Goal: Check status: Verify the current state of an ongoing process or item

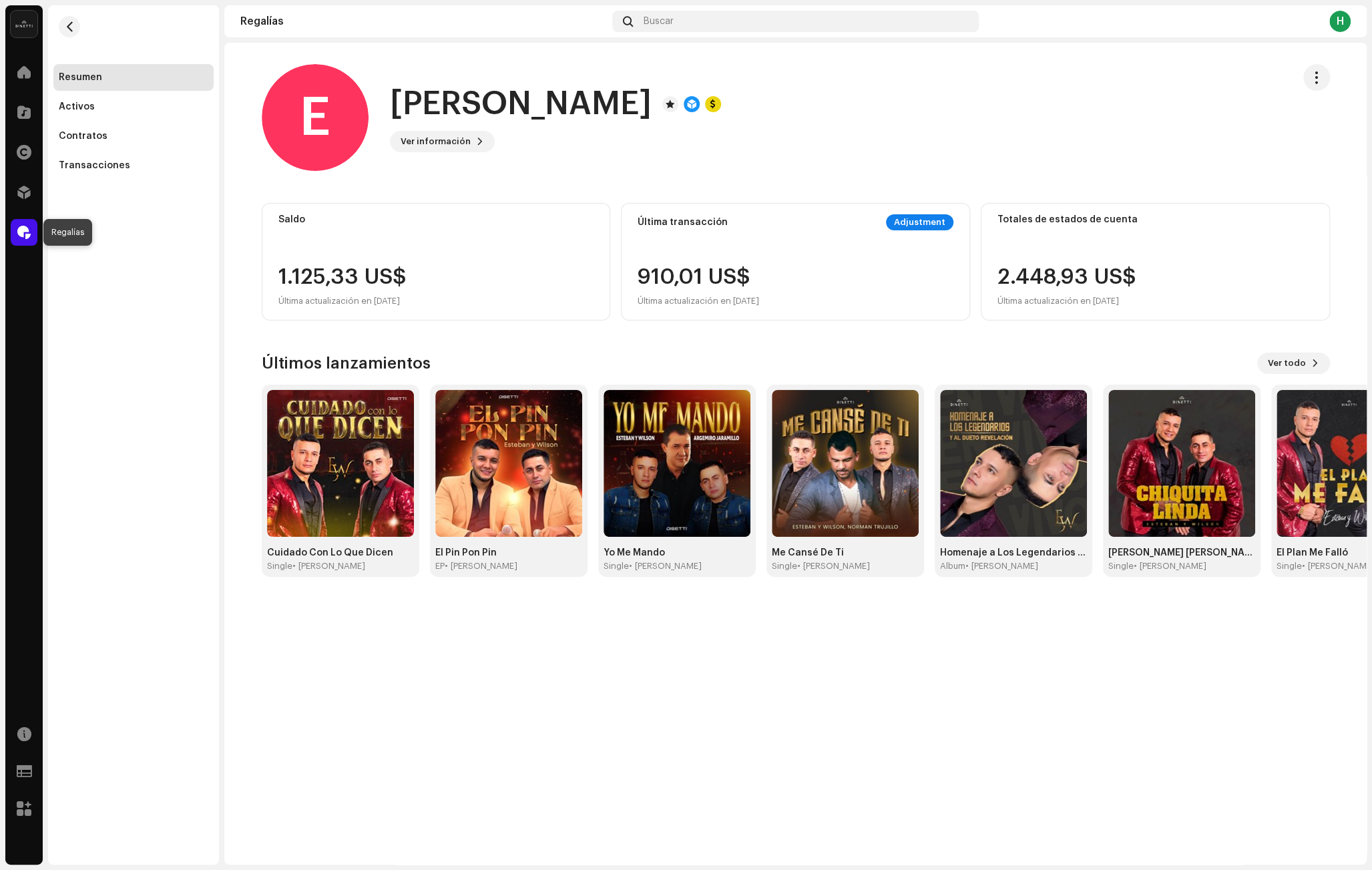
click at [24, 238] on span at bounding box center [24, 233] width 14 height 11
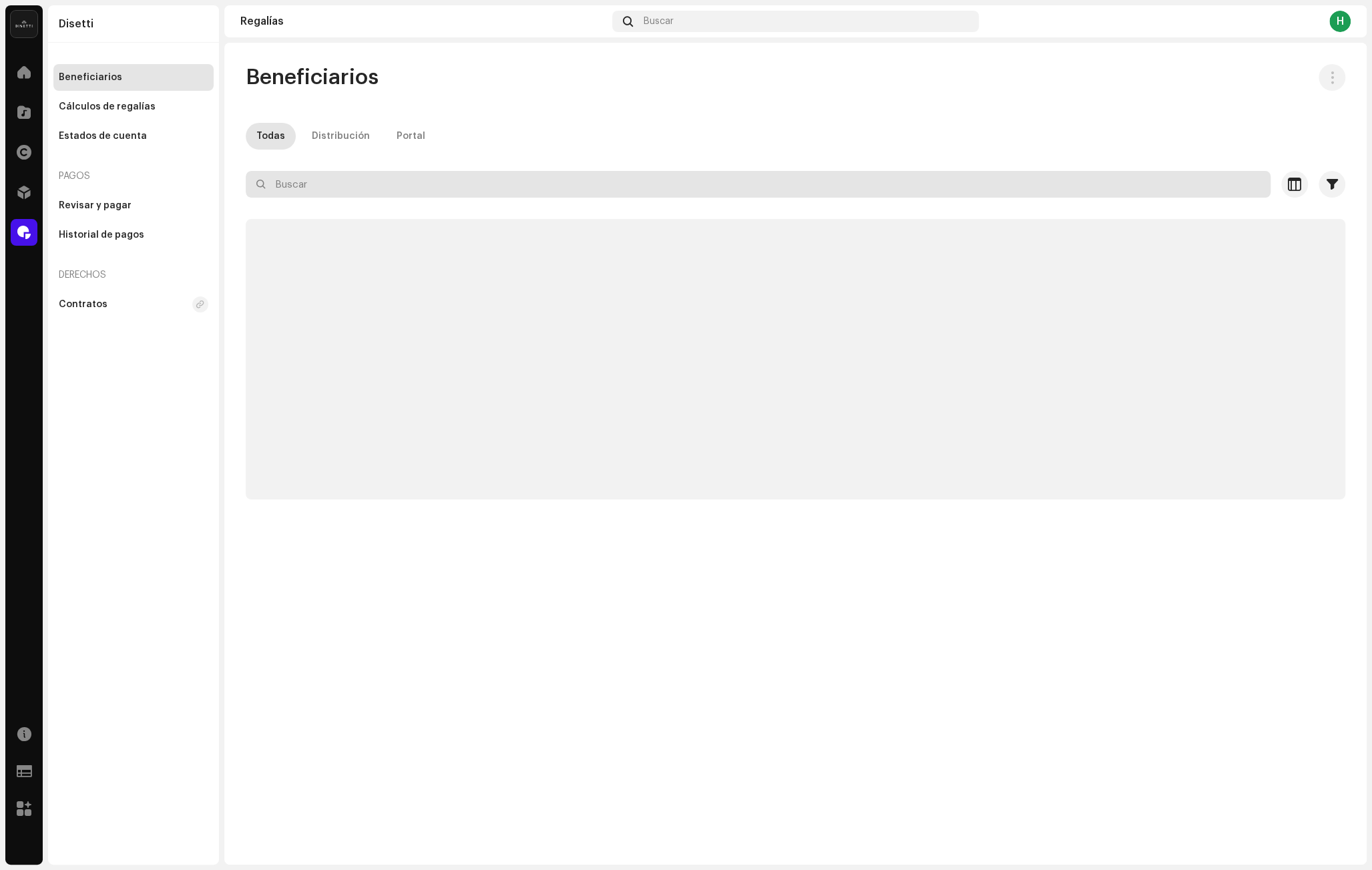
click at [424, 186] on input "text" at bounding box center [757, 185] width 1024 height 27
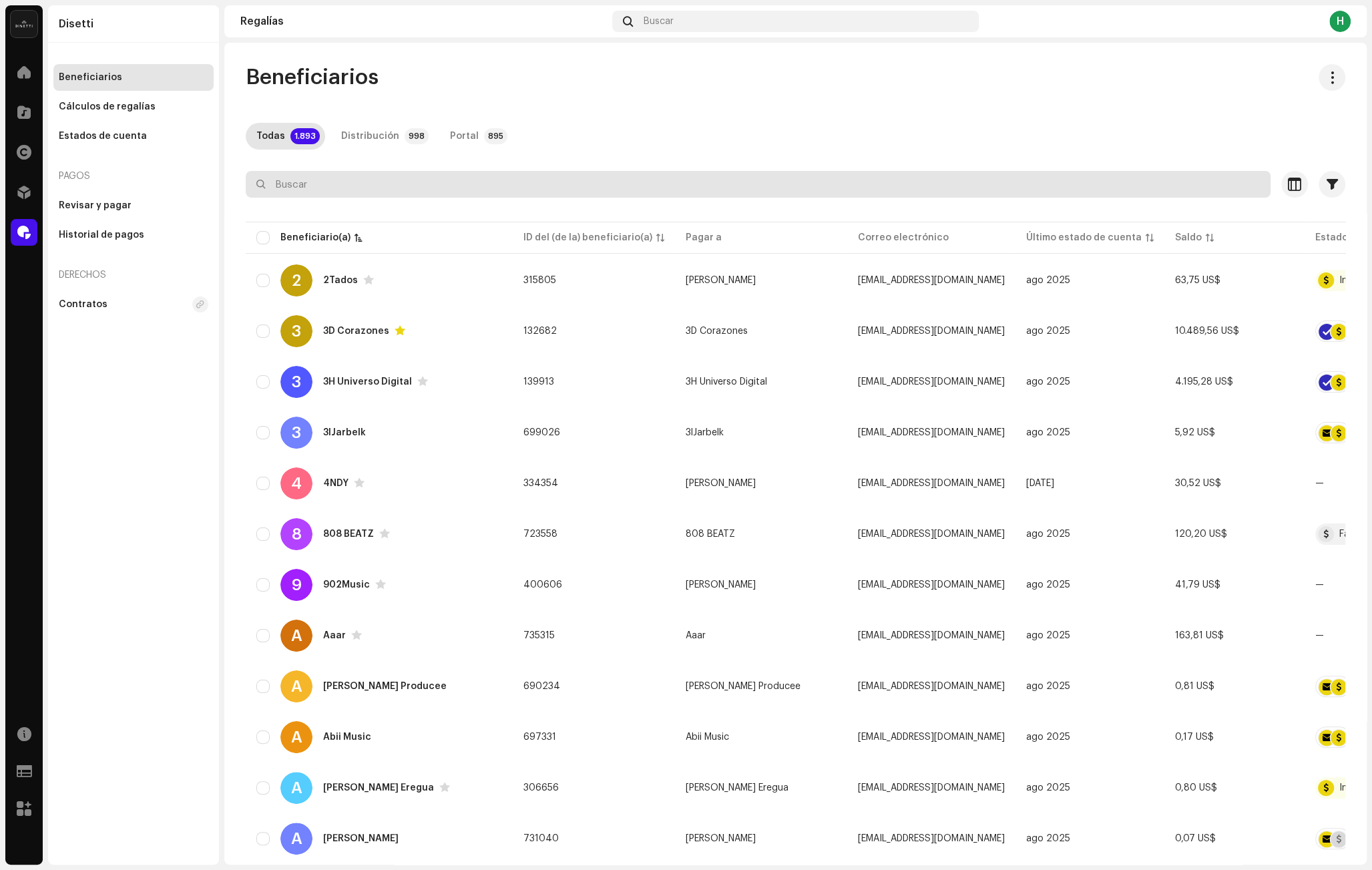
paste input "670078"
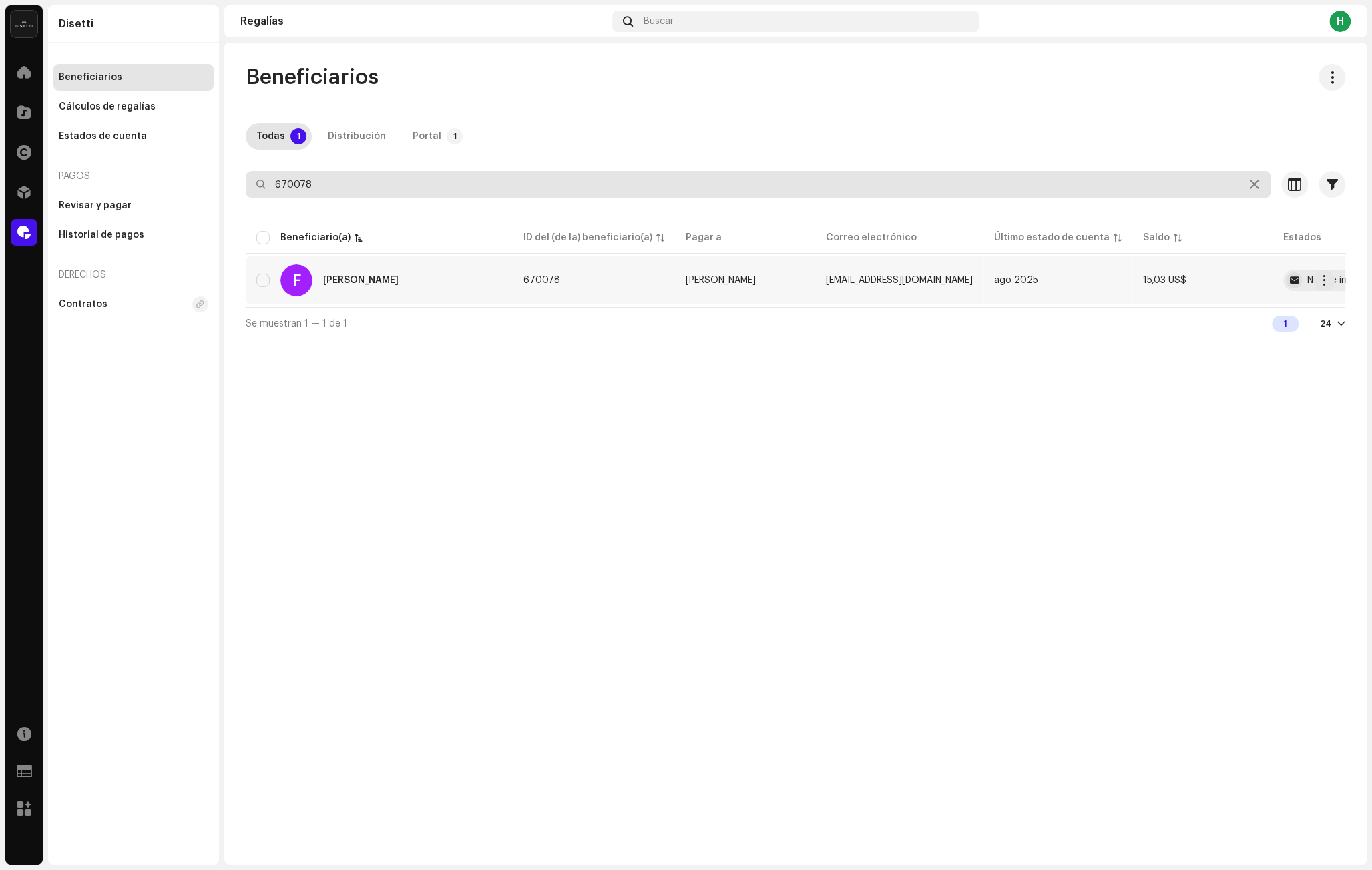
type input "670078"
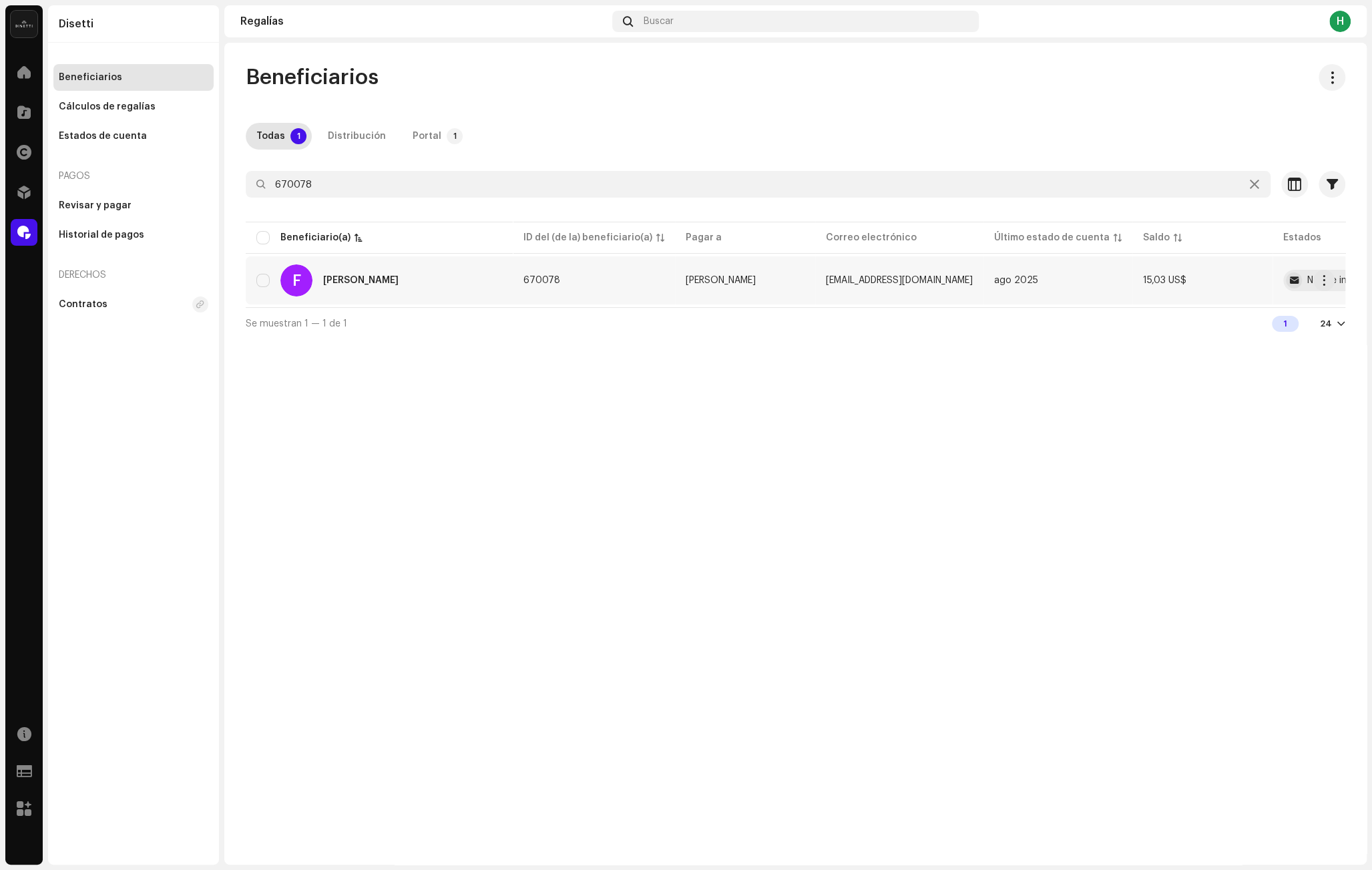
click at [402, 276] on div "F [PERSON_NAME]" at bounding box center [378, 280] width 245 height 32
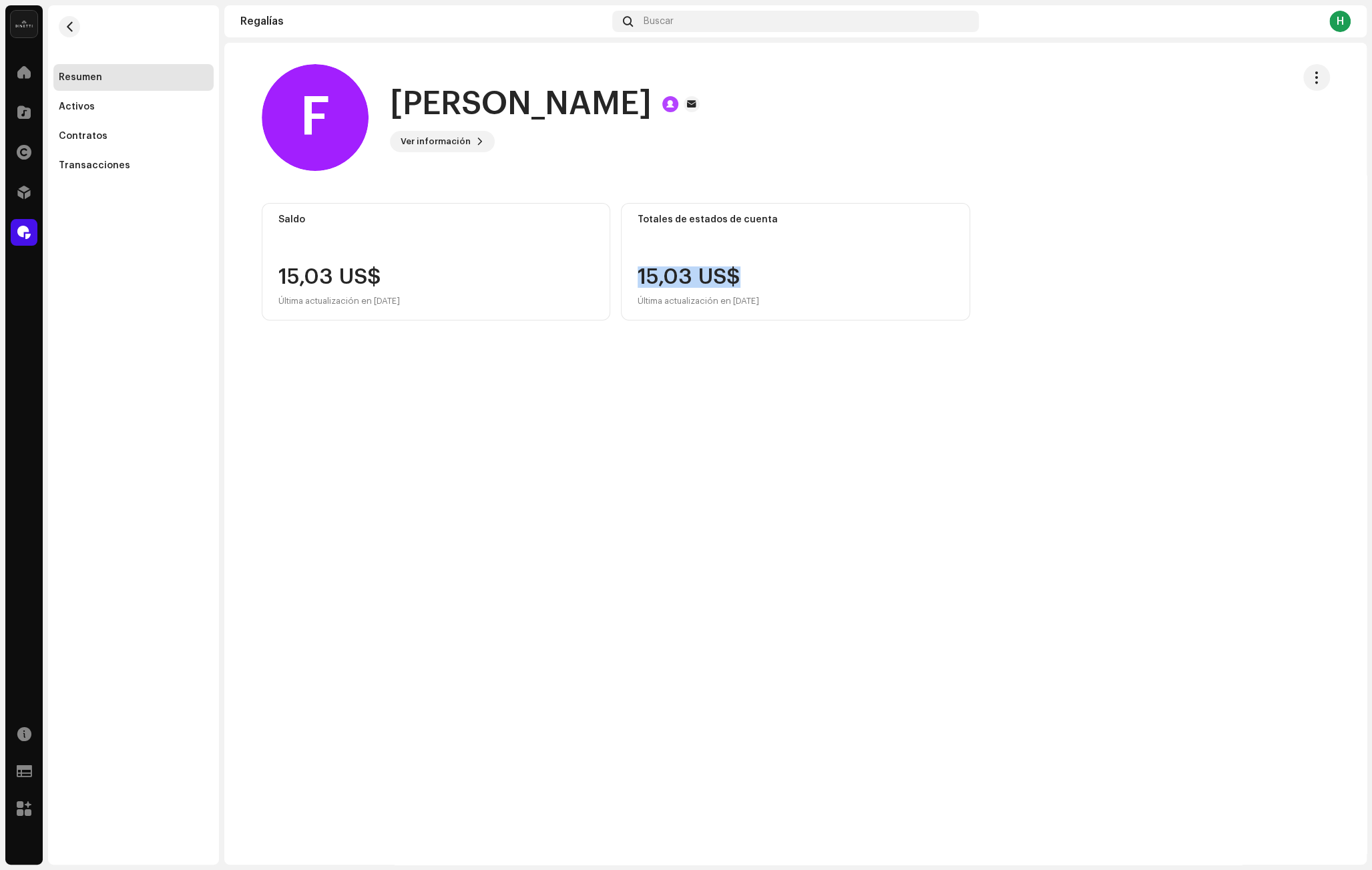
drag, startPoint x: 741, startPoint y: 276, endPoint x: 605, endPoint y: 270, distance: 136.1
click at [617, 271] on div "Saldo 15,03 US$ Última actualización en [DATE] Totales de estados de cuenta 15,…" at bounding box center [796, 262] width 1068 height 118
click at [679, 269] on div "15,03 US$ Última actualización en [DATE]" at bounding box center [698, 287] width 121 height 43
